Goal: Information Seeking & Learning: Learn about a topic

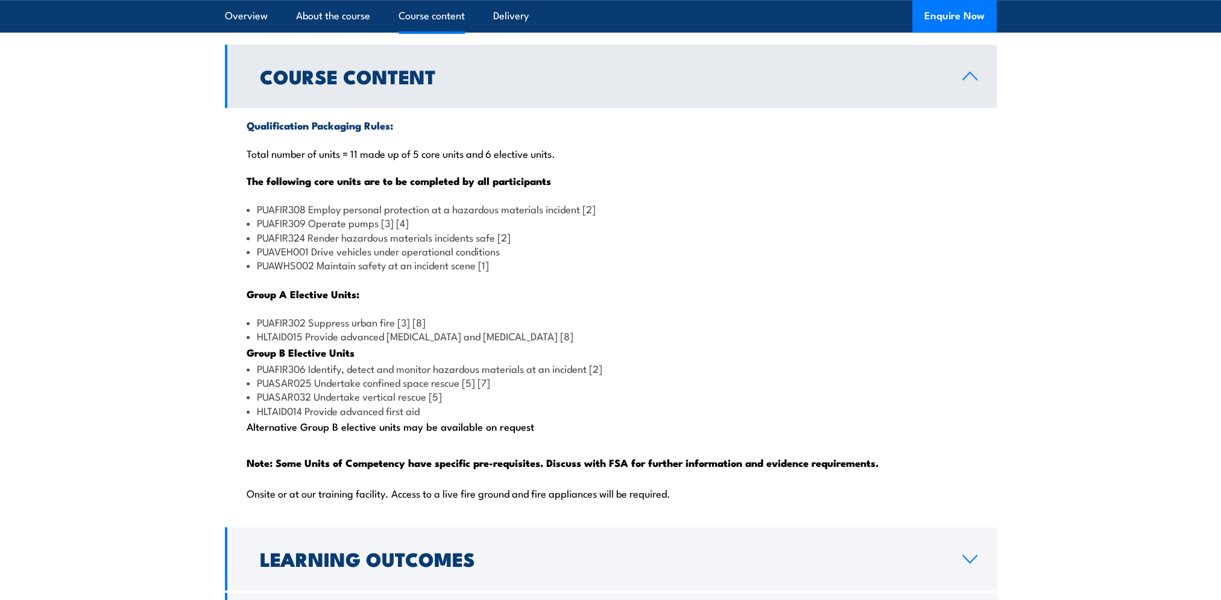
scroll to position [1085, 0]
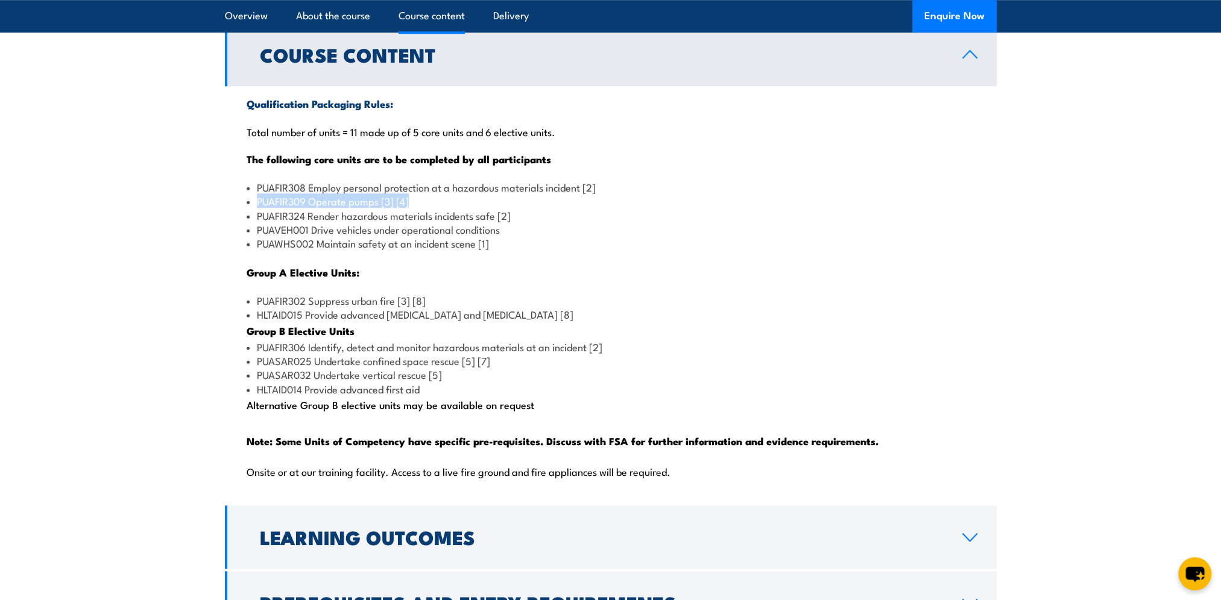
drag, startPoint x: 410, startPoint y: 230, endPoint x: 222, endPoint y: 224, distance: 188.2
click at [223, 224] on section "Course Content Qualification Packaging Rules: Total number of units = 11 made u…" at bounding box center [610, 329] width 1221 height 612
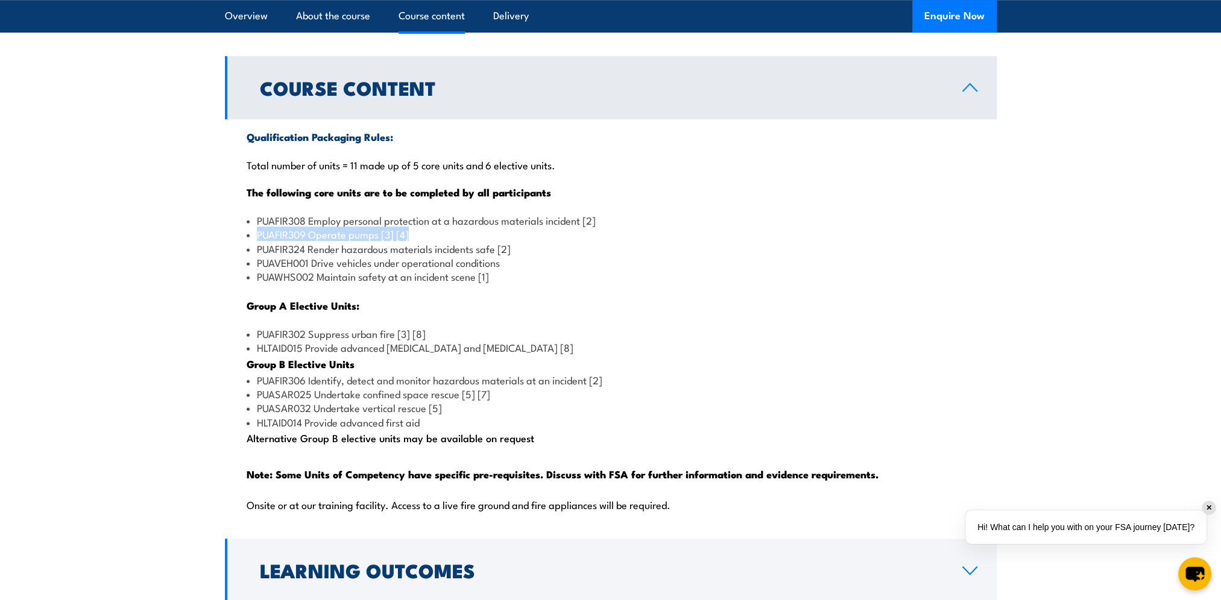
scroll to position [1025, 0]
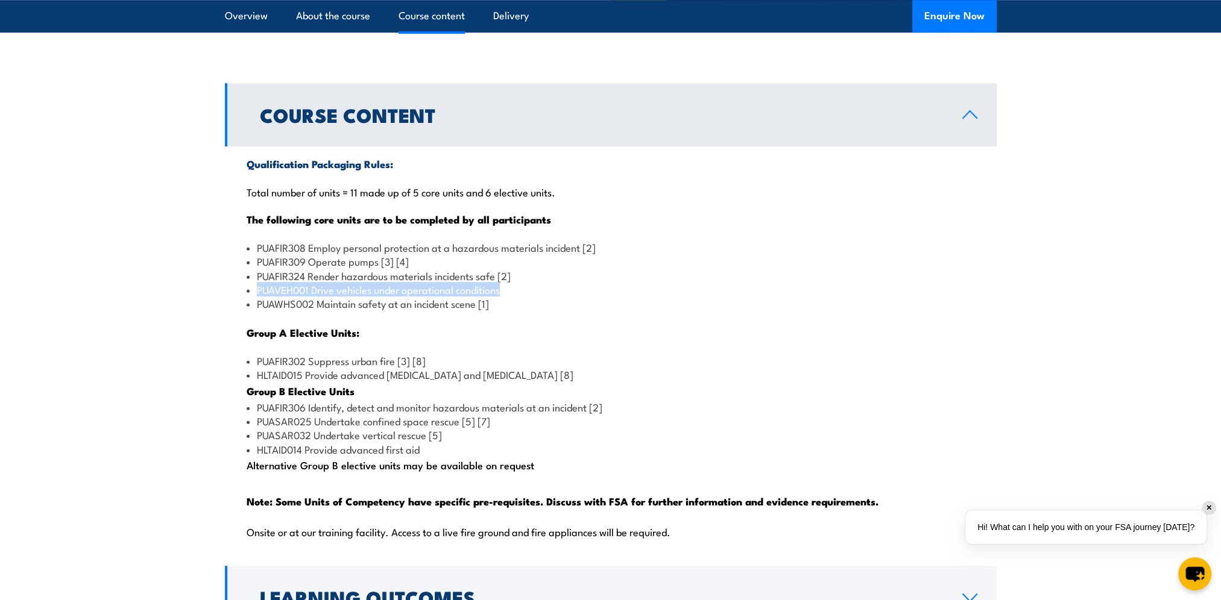
drag, startPoint x: 504, startPoint y: 313, endPoint x: 249, endPoint y: 313, distance: 255.0
click at [249, 297] on li "PUAVEH001 Drive vehicles under operational conditions" at bounding box center [611, 290] width 728 height 14
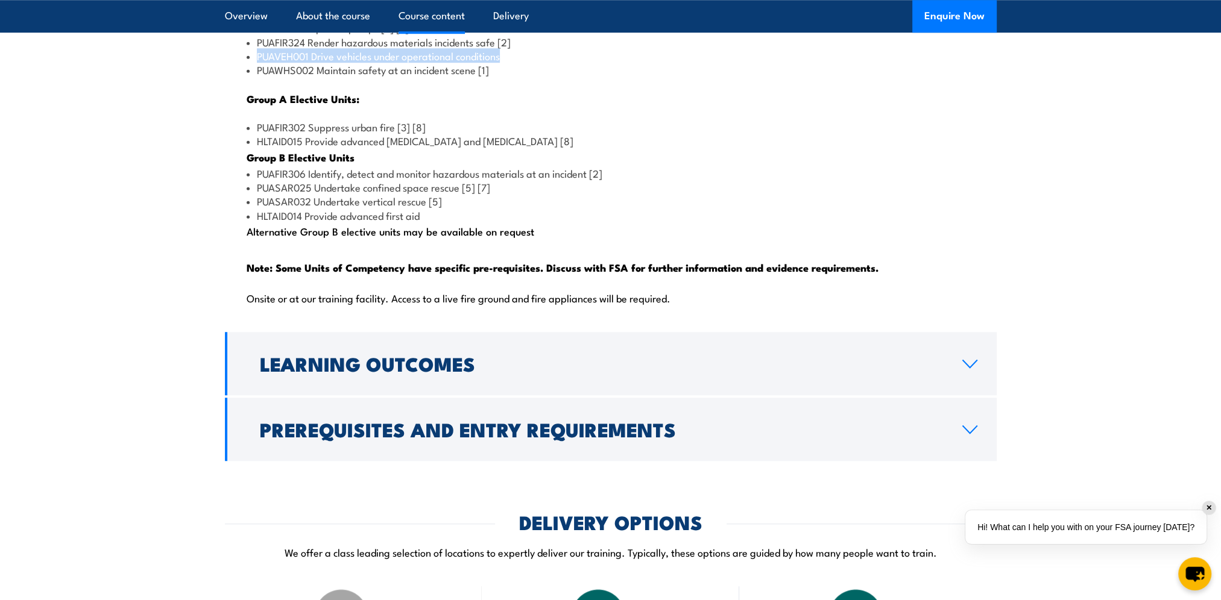
scroll to position [1266, 0]
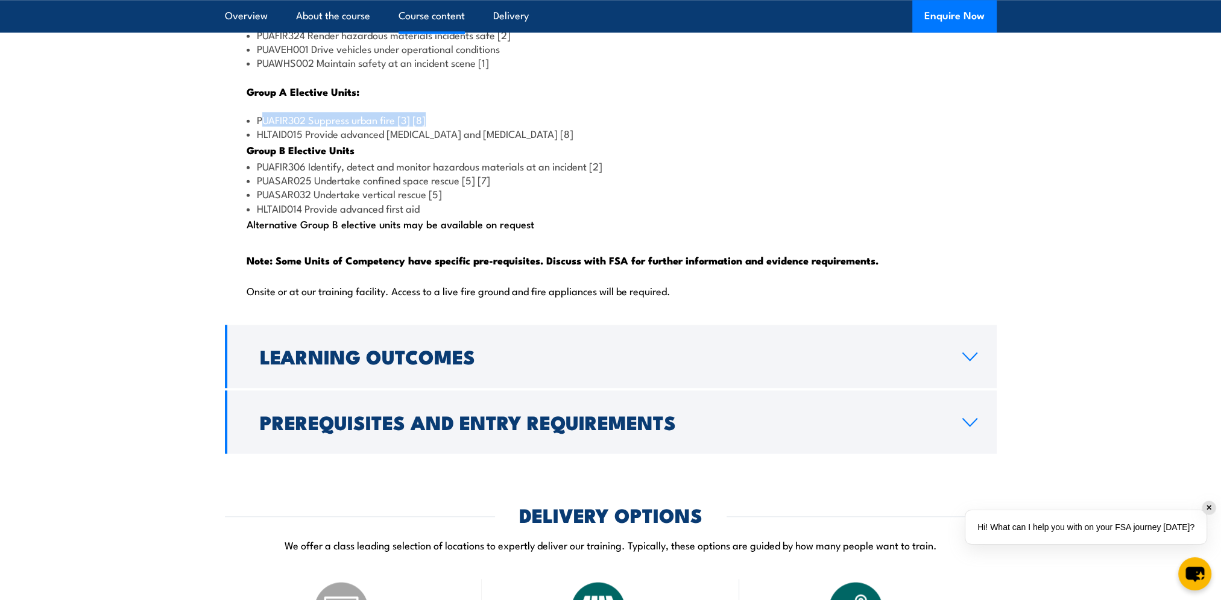
drag, startPoint x: 261, startPoint y: 147, endPoint x: 486, endPoint y: 152, distance: 224.9
click at [486, 127] on li "PUAFIR302 Suppress urban fire [3] [8]" at bounding box center [611, 120] width 728 height 14
drag, startPoint x: 486, startPoint y: 152, endPoint x: 410, endPoint y: 150, distance: 76.0
click at [410, 127] on li "PUAFIR302 Suppress urban fire [3] [8]" at bounding box center [611, 120] width 728 height 14
click at [429, 127] on li "PUAFIR302 Suppress urban fire [3] [8]" at bounding box center [611, 120] width 728 height 14
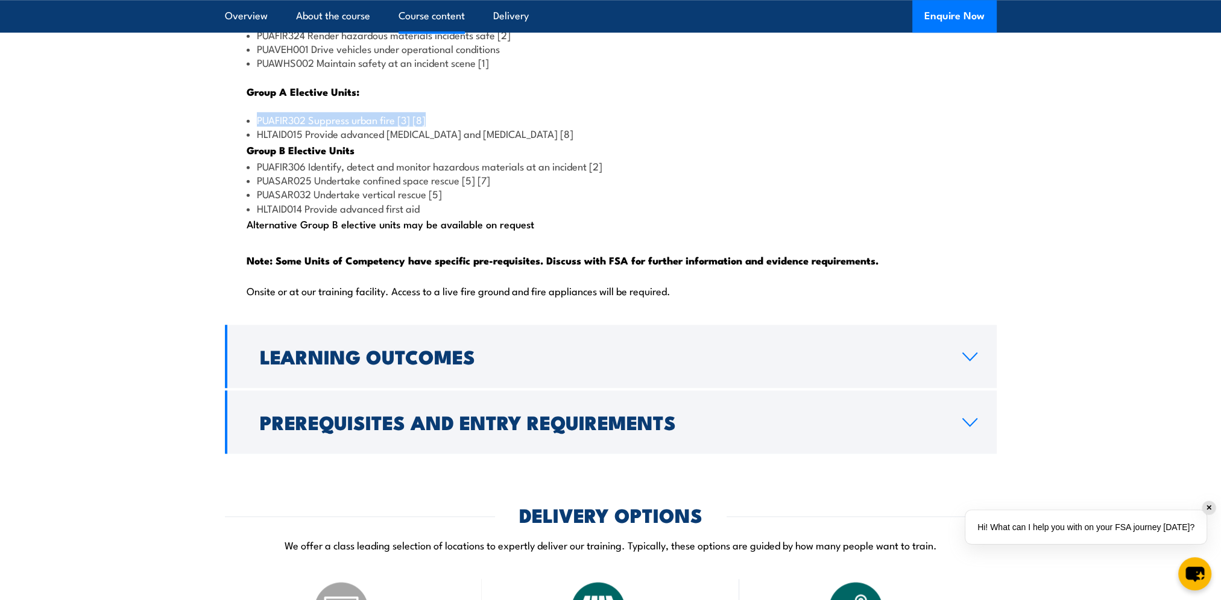
drag, startPoint x: 432, startPoint y: 148, endPoint x: 219, endPoint y: 152, distance: 212.8
click at [219, 152] on section "Course Content Qualification Packaging Rules: Total number of units = 11 made u…" at bounding box center [610, 148] width 1221 height 612
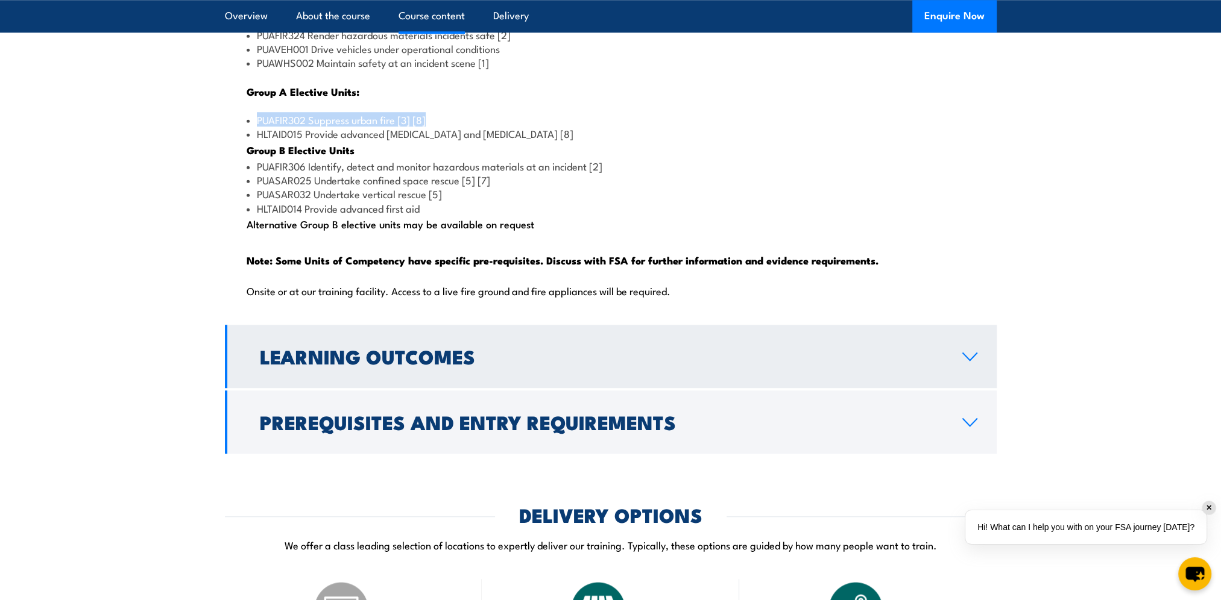
click at [976, 362] on icon at bounding box center [969, 357] width 16 height 10
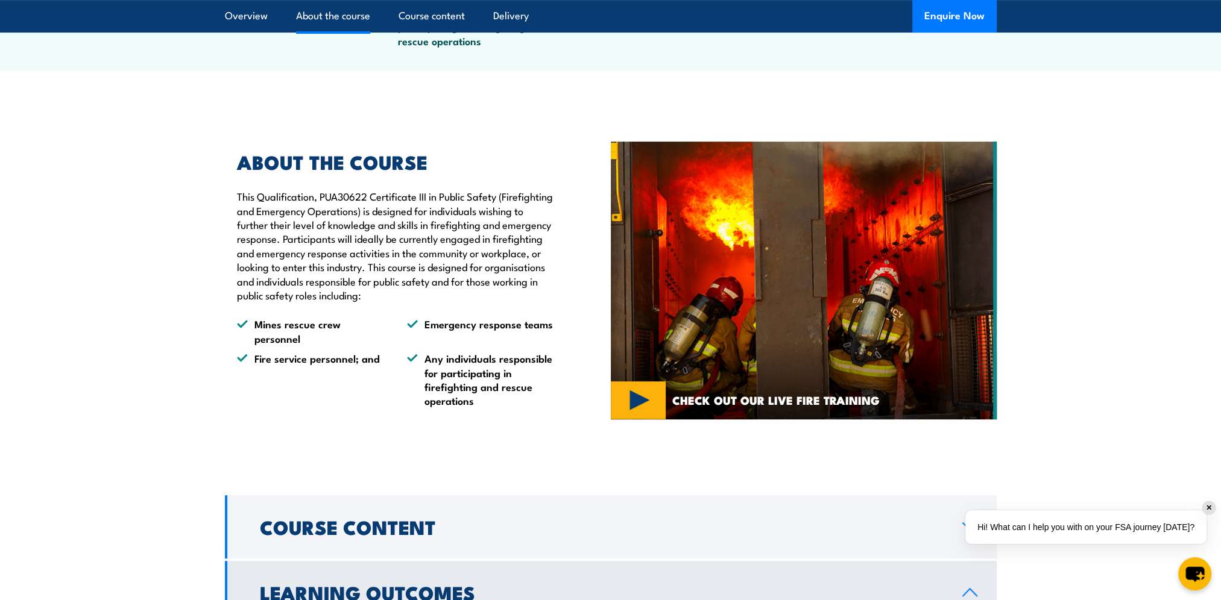
scroll to position [793, 0]
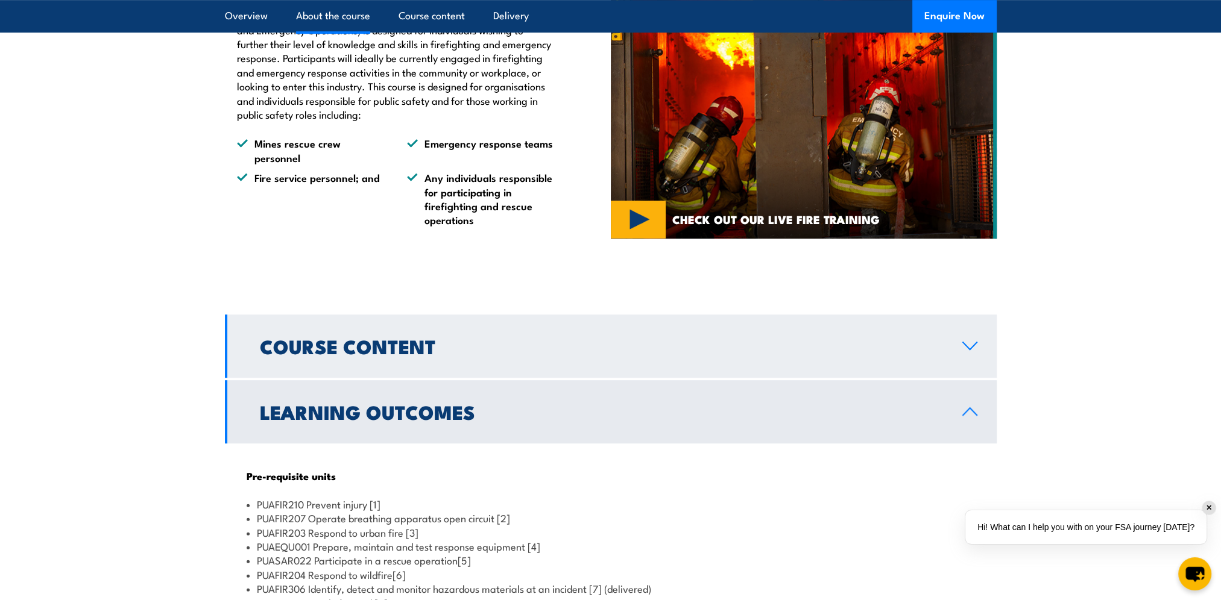
click at [965, 369] on link "Course Content" at bounding box center [611, 346] width 772 height 63
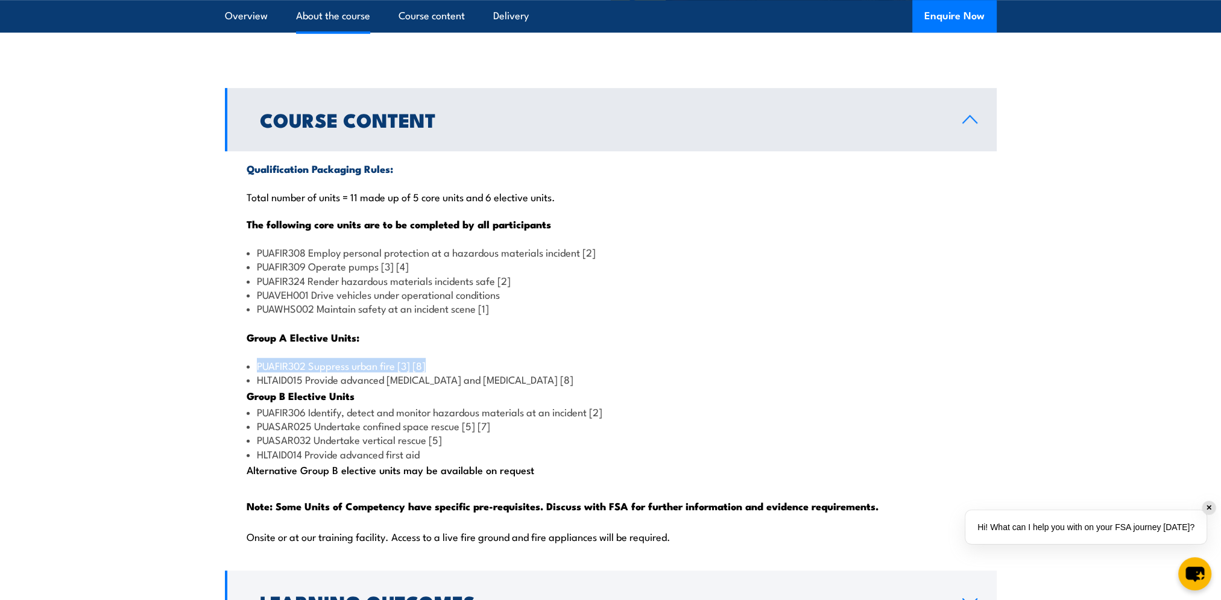
scroll to position [1034, 0]
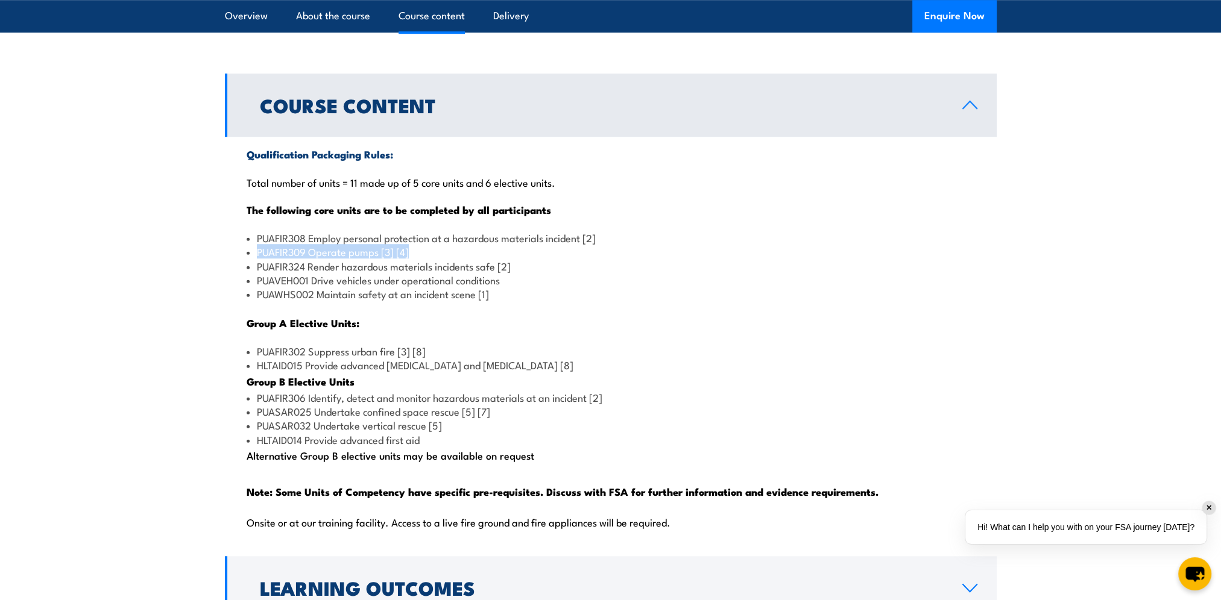
drag, startPoint x: 254, startPoint y: 278, endPoint x: 417, endPoint y: 282, distance: 162.8
click at [417, 259] on li "PUAFIR309 Operate pumps [3] [4]" at bounding box center [611, 252] width 728 height 14
drag, startPoint x: 507, startPoint y: 309, endPoint x: 241, endPoint y: 312, distance: 265.9
click at [241, 312] on div "Qualification Packaging Rules: Total number of units = 11 made up of 5 core uni…" at bounding box center [611, 345] width 772 height 417
drag, startPoint x: 432, startPoint y: 381, endPoint x: 253, endPoint y: 378, distance: 178.5
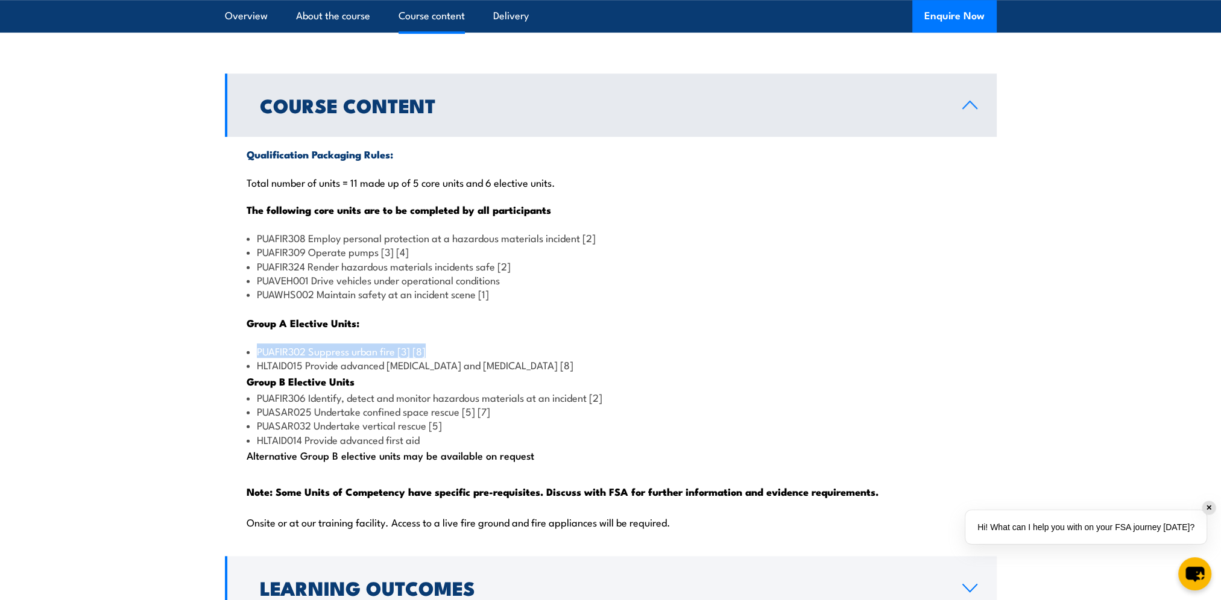
click at [253, 358] on li "PUAFIR302 Suppress urban fire [3] [8]" at bounding box center [611, 351] width 728 height 14
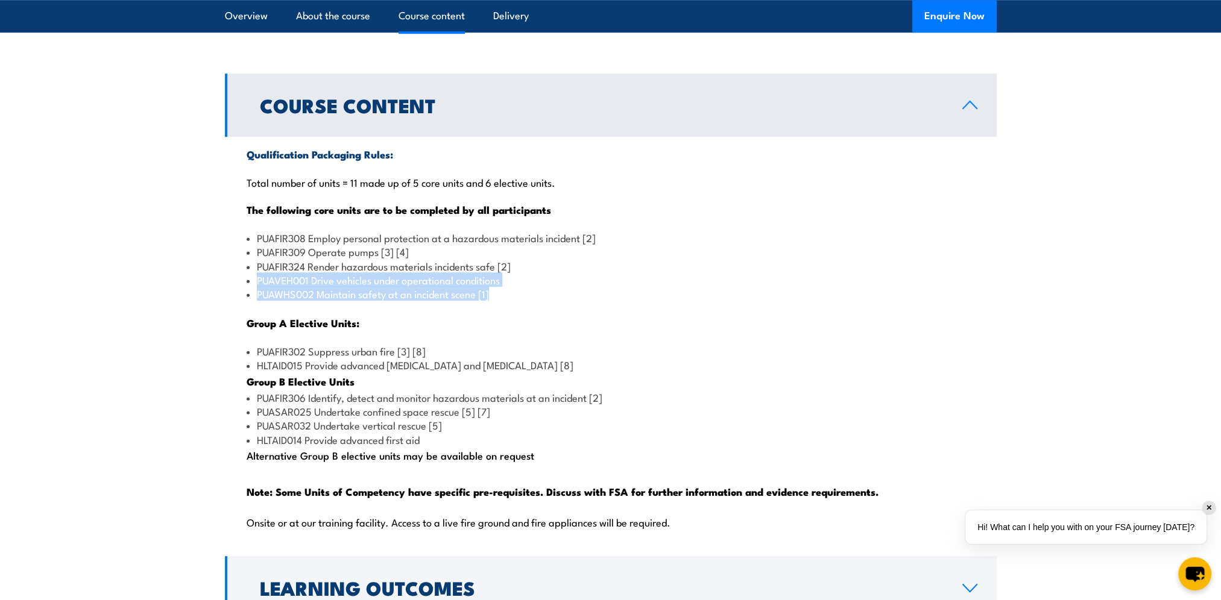
drag, startPoint x: 526, startPoint y: 319, endPoint x: 241, endPoint y: 309, distance: 285.3
click at [241, 309] on div "Qualification Packaging Rules: Total number of units = 11 made up of 5 core uni…" at bounding box center [611, 345] width 772 height 417
drag, startPoint x: 241, startPoint y: 309, endPoint x: 265, endPoint y: 303, distance: 24.3
click at [265, 287] on li "PUAVEH001 Drive vehicles under operational conditions" at bounding box center [611, 280] width 728 height 14
click at [485, 287] on li "PUAVEH001 Drive vehicles under operational conditions" at bounding box center [611, 280] width 728 height 14
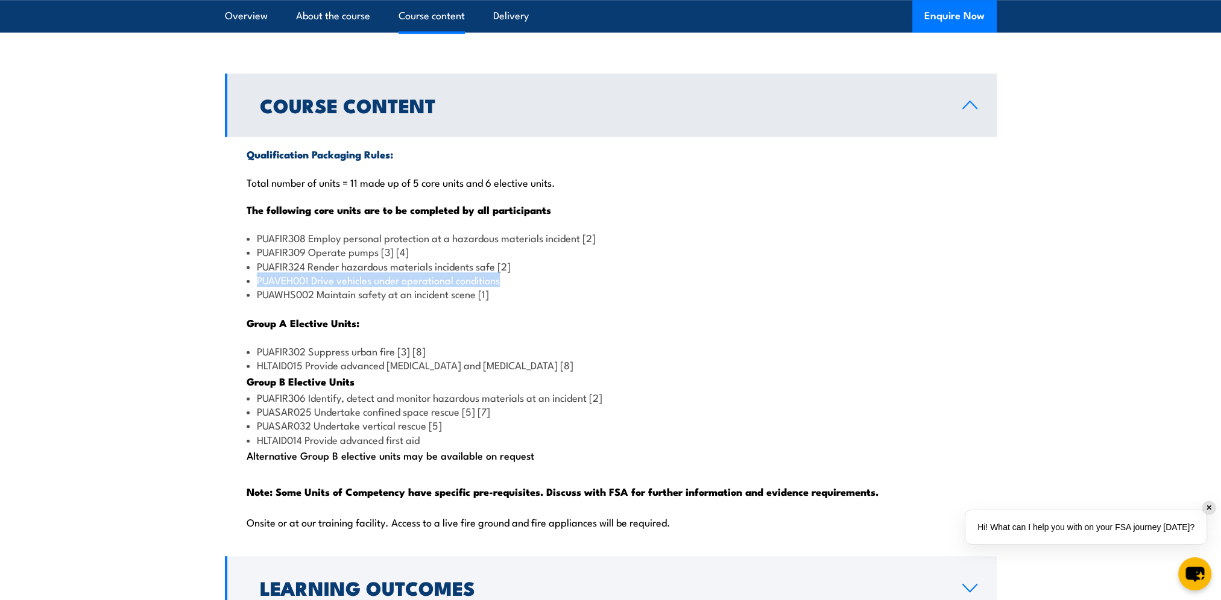
drag, startPoint x: 511, startPoint y: 307, endPoint x: 245, endPoint y: 309, distance: 265.8
click at [245, 309] on div "Qualification Packaging Rules: Total number of units = 11 made up of 5 core uni…" at bounding box center [611, 345] width 772 height 417
drag, startPoint x: 433, startPoint y: 379, endPoint x: 252, endPoint y: 380, distance: 181.4
click at [252, 358] on li "PUAFIR302 Suppress urban fire [3] [8]" at bounding box center [611, 351] width 728 height 14
